Goal: Check status: Check status

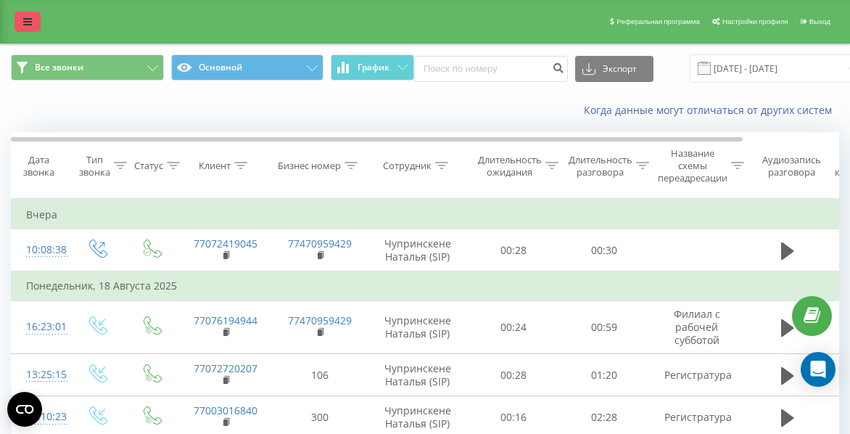
click at [33, 24] on link at bounding box center [28, 22] width 26 height 20
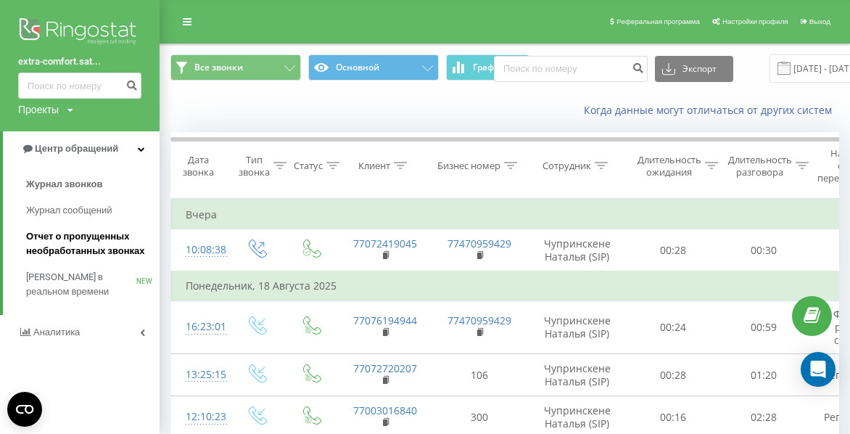
click at [81, 245] on span "Отчет о пропущенных необработанных звонках" at bounding box center [89, 243] width 126 height 29
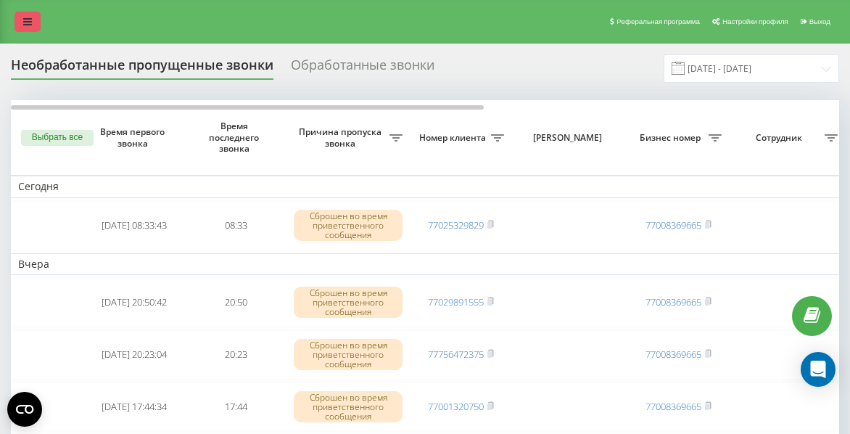
click at [33, 19] on link at bounding box center [28, 22] width 26 height 20
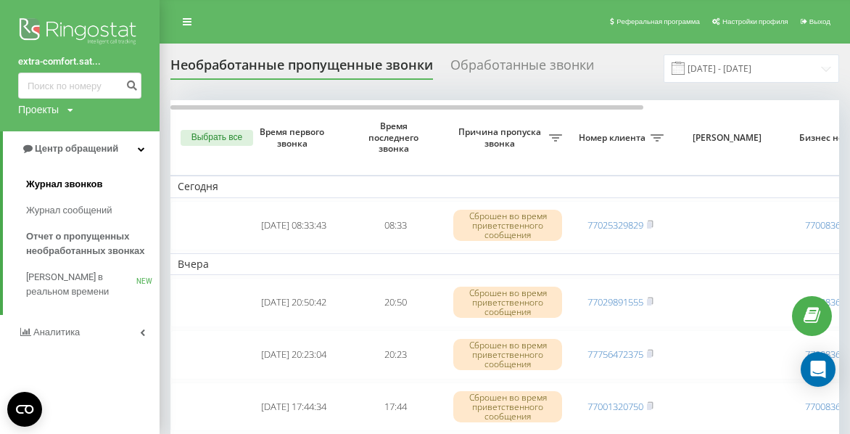
click at [53, 182] on span "Журнал звонков" at bounding box center [64, 184] width 76 height 15
